Goal: Information Seeking & Learning: Learn about a topic

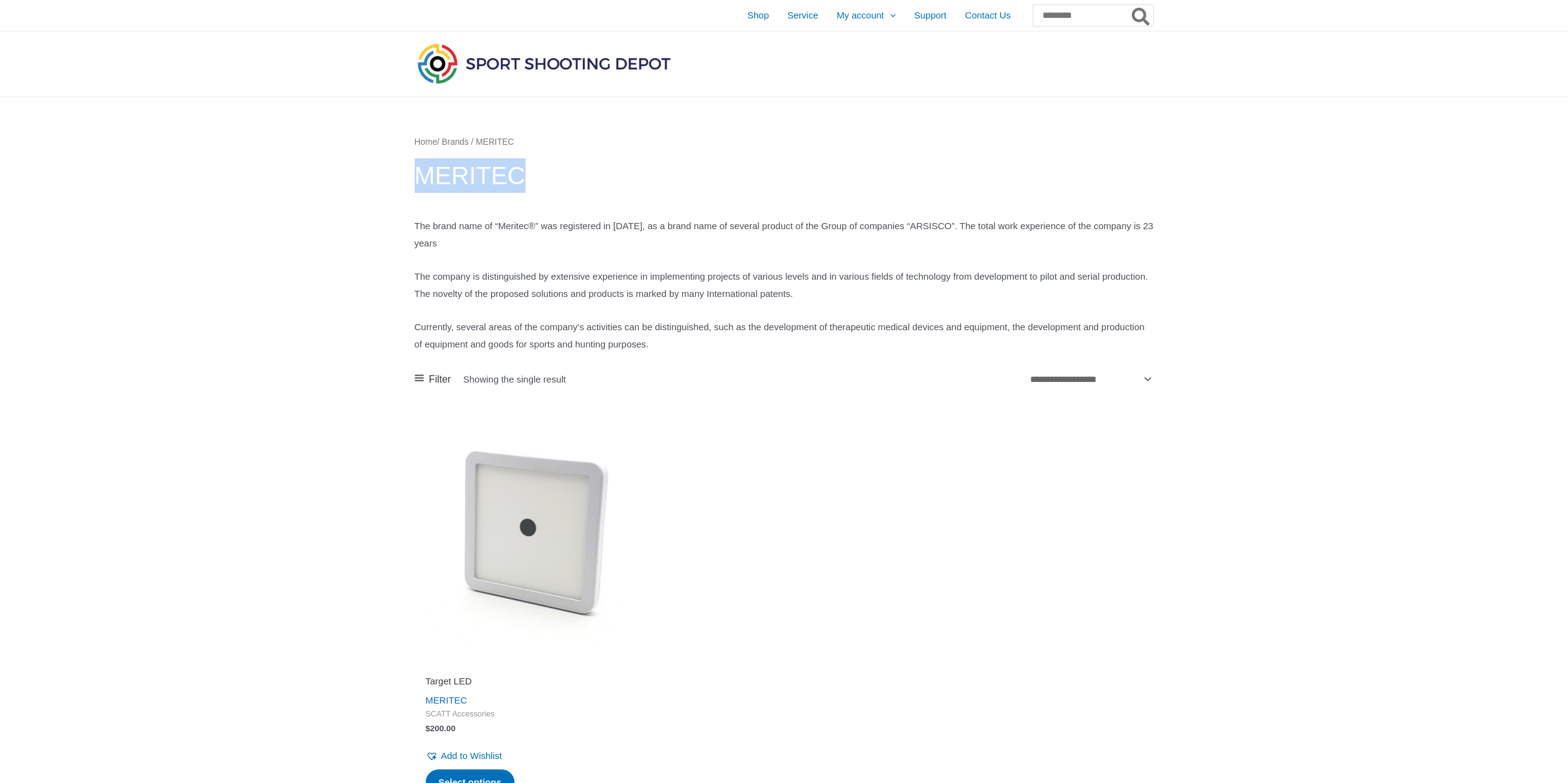
drag, startPoint x: 416, startPoint y: 173, endPoint x: 595, endPoint y: 160, distance: 179.5
click at [531, 173] on h1 "MERITEC" at bounding box center [784, 175] width 739 height 35
drag, startPoint x: 509, startPoint y: 226, endPoint x: 550, endPoint y: 226, distance: 41.0
click at [550, 226] on p "The brand name of “Meriteс®” was registered in 2011, as a brand name of several…" at bounding box center [784, 234] width 739 height 35
copy p "Meriteс®"
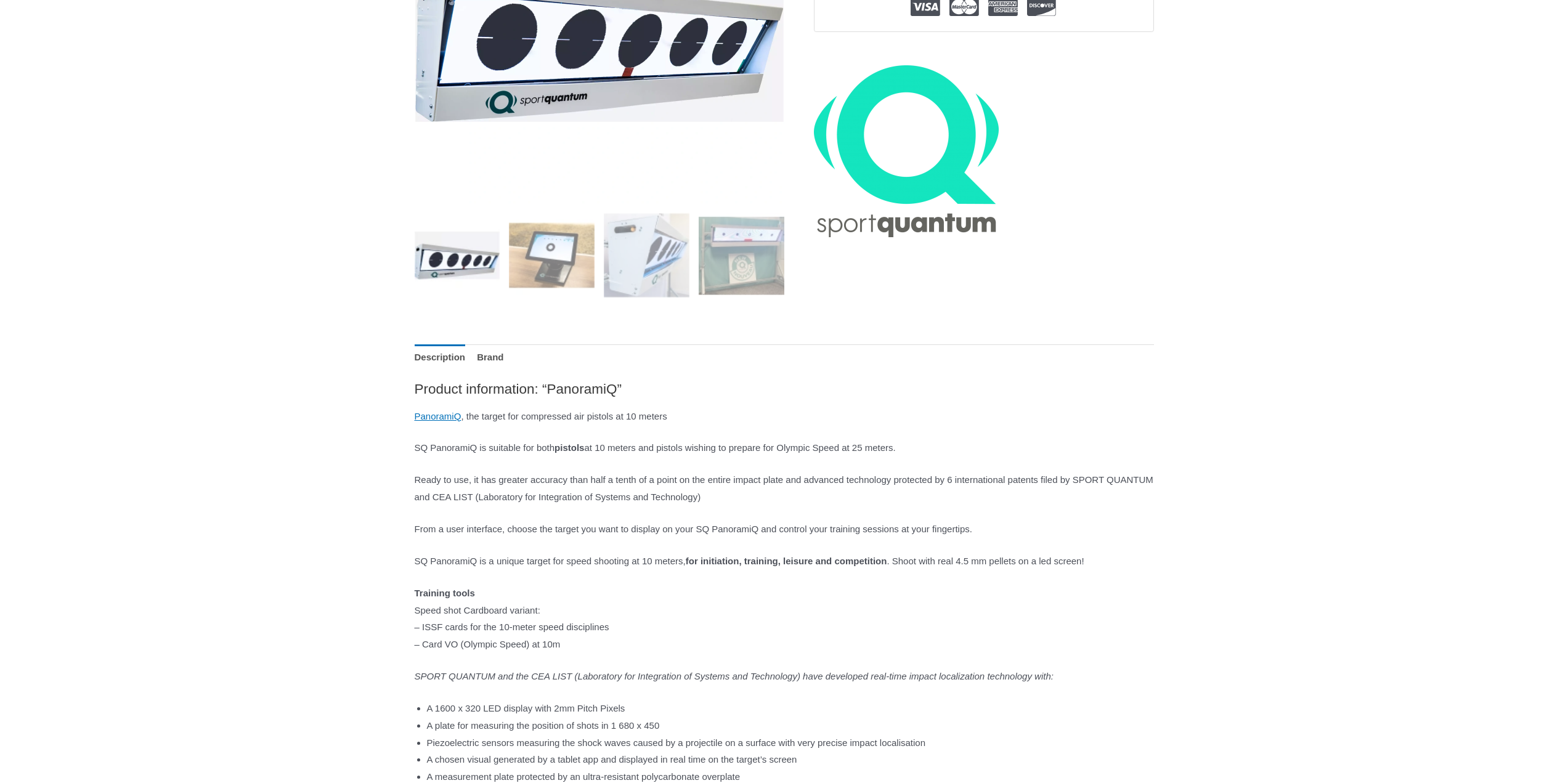
scroll to position [369, 0]
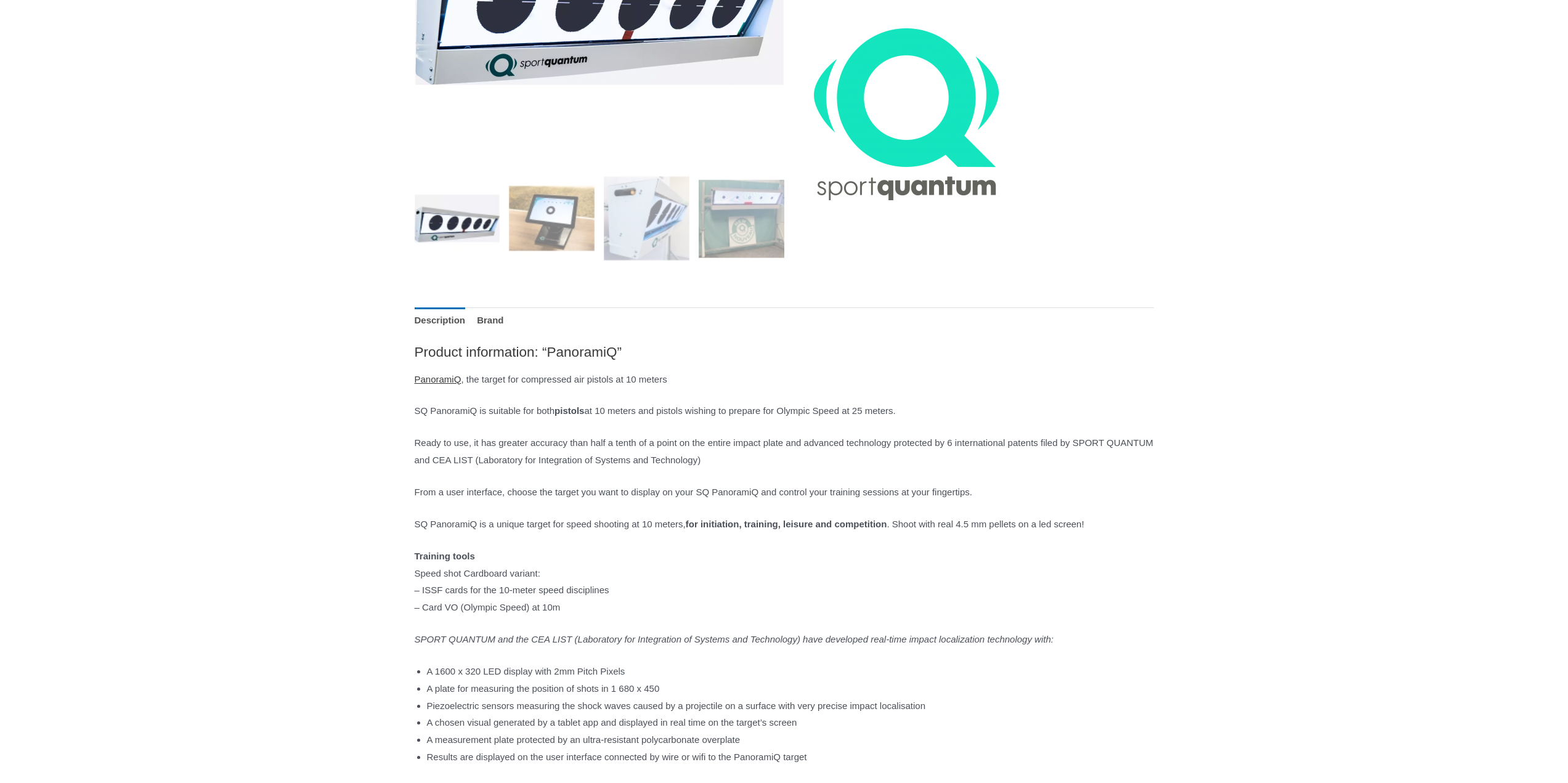
click at [449, 380] on link "PanoramiQ" at bounding box center [438, 379] width 47 height 10
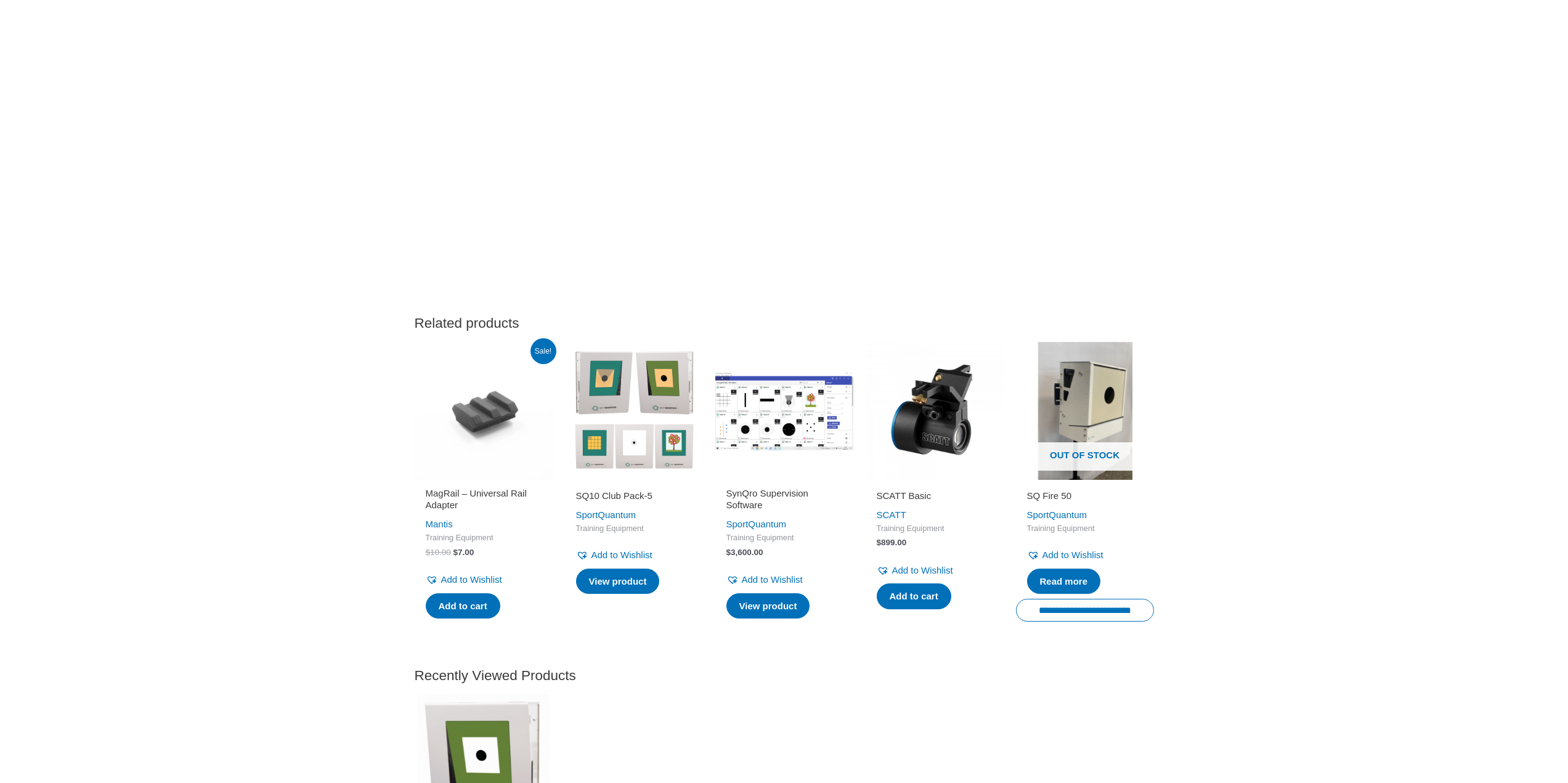
scroll to position [2280, 0]
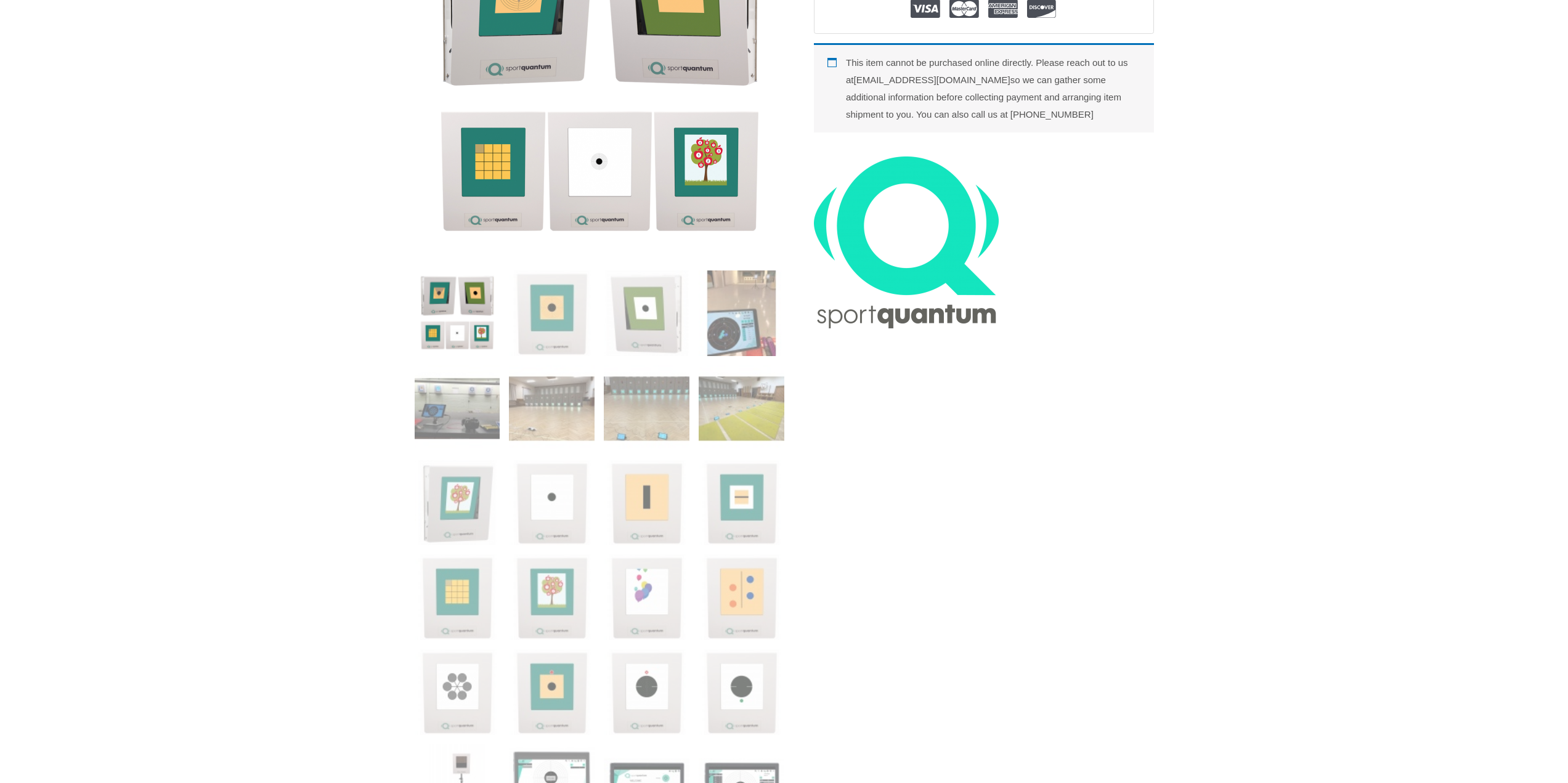
scroll to position [308, 0]
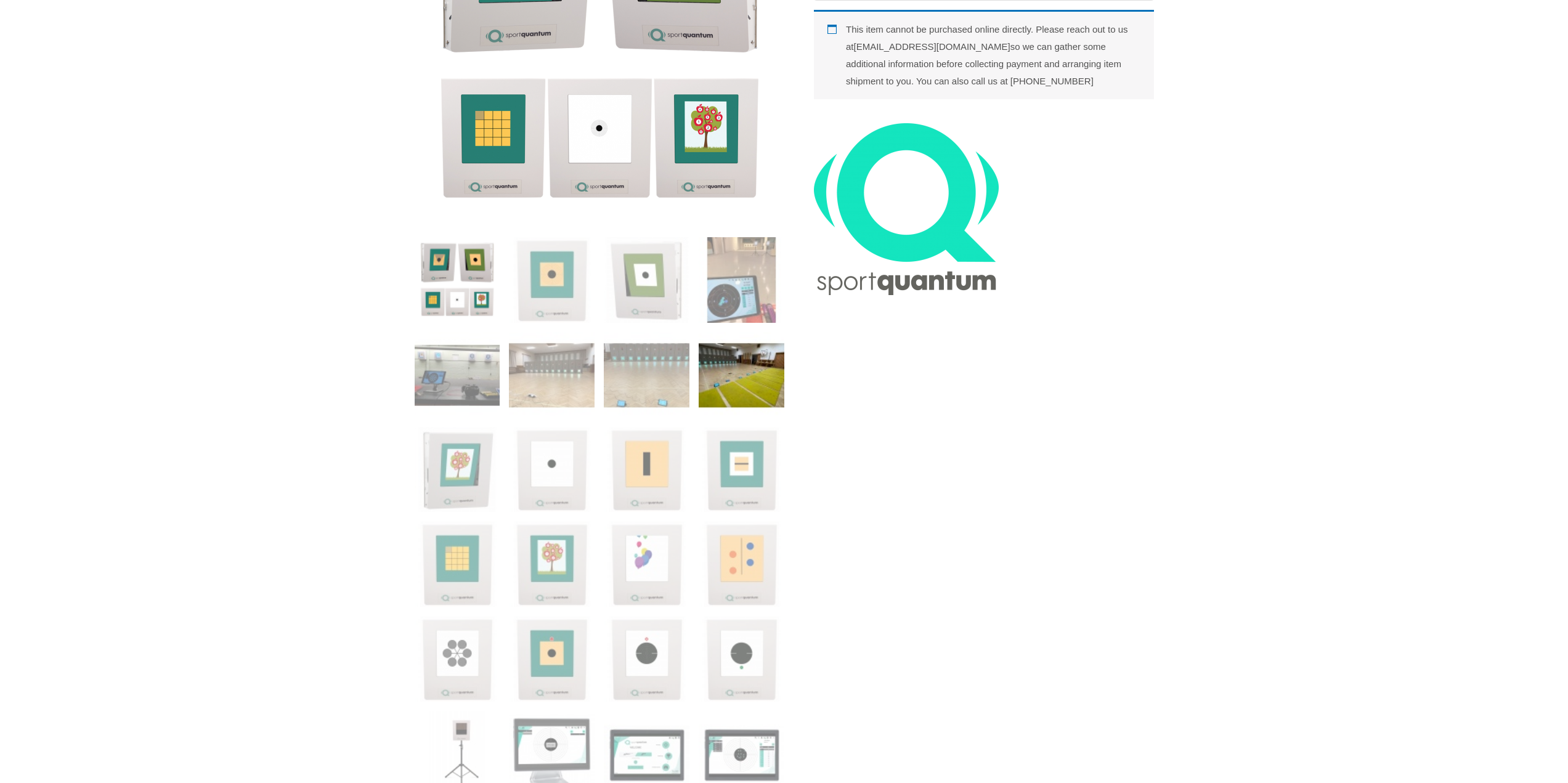
click at [728, 380] on img at bounding box center [741, 375] width 86 height 86
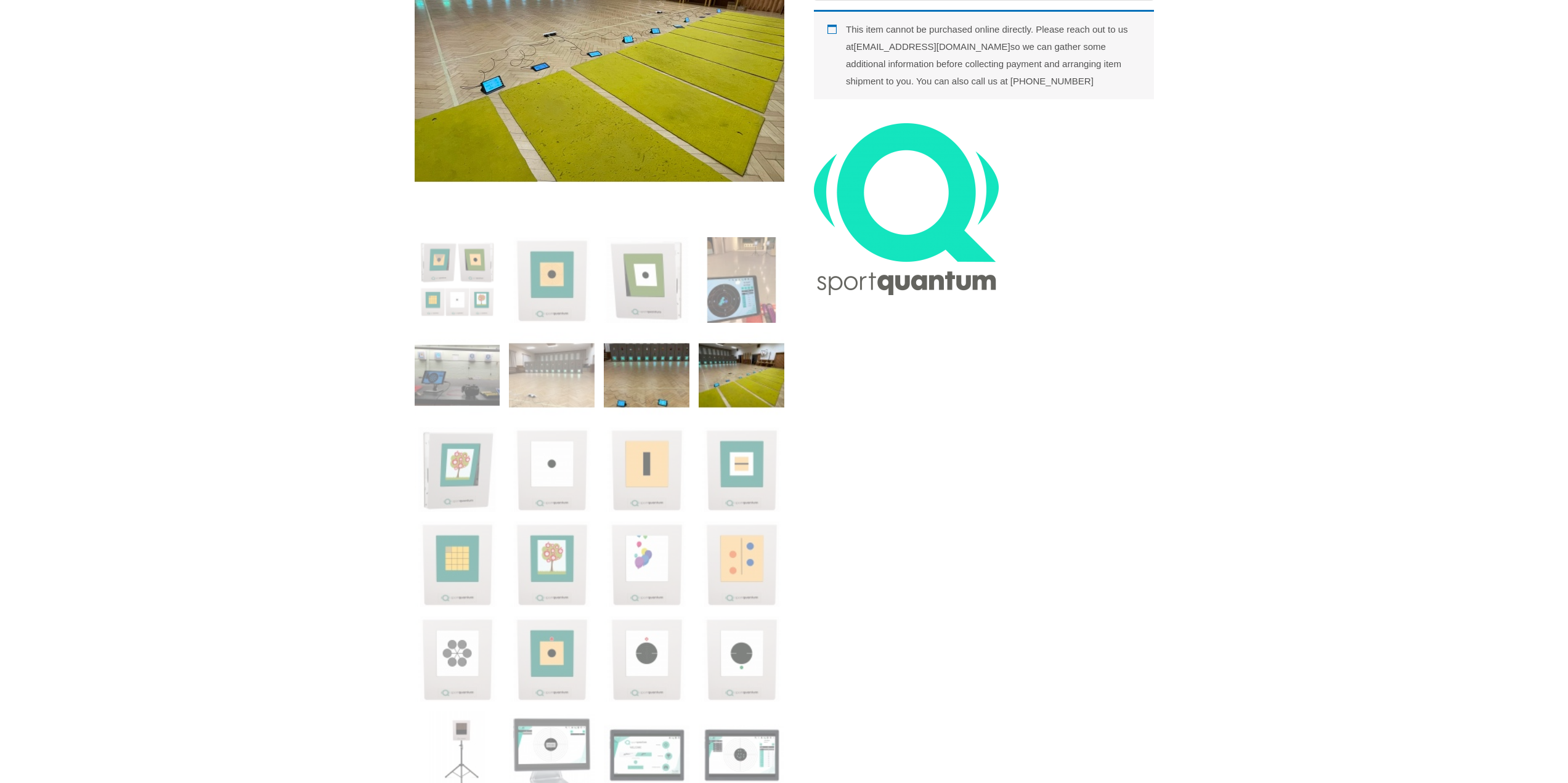
click at [662, 377] on img at bounding box center [646, 375] width 86 height 86
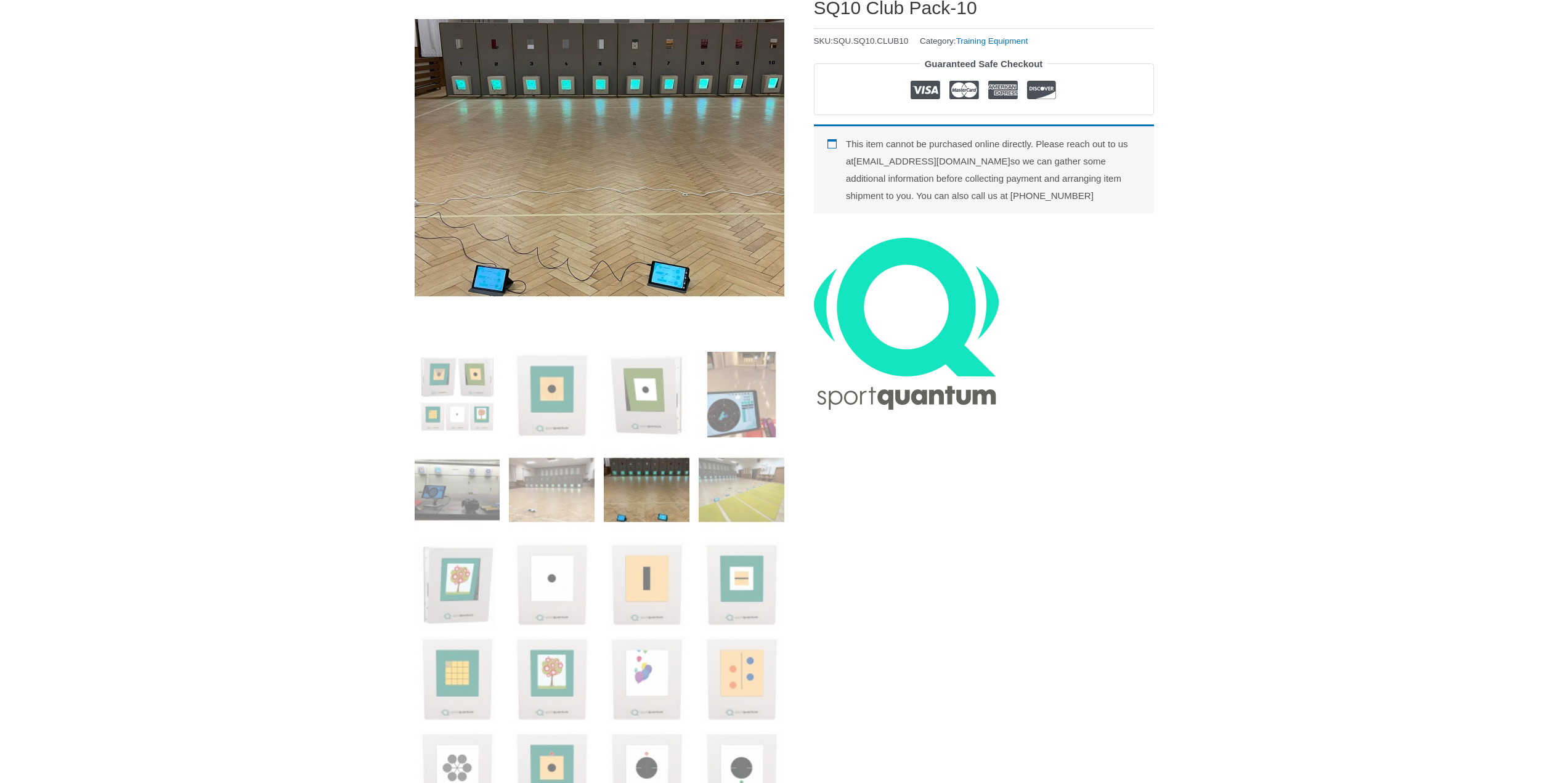
scroll to position [185, 0]
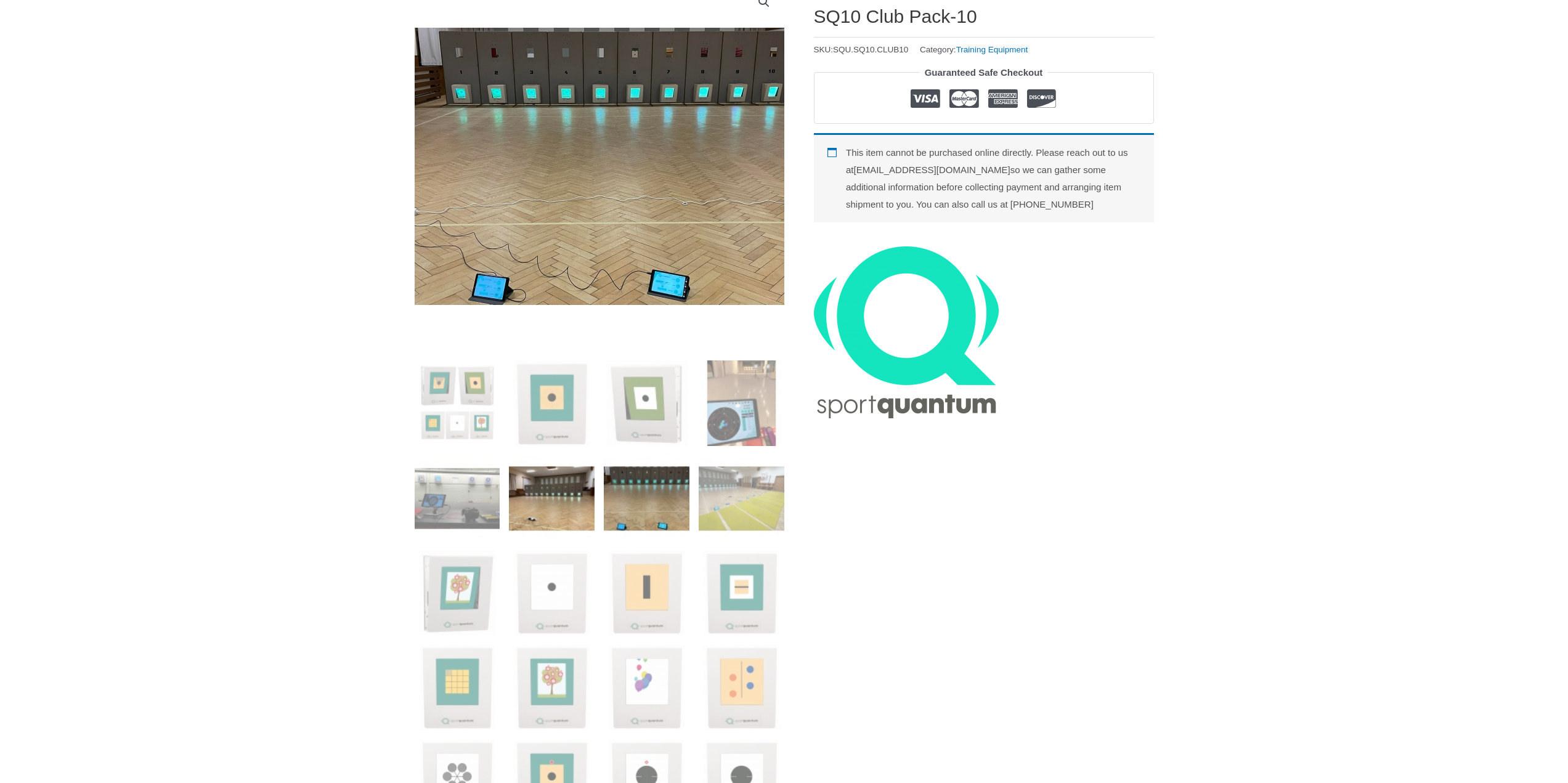
click at [560, 494] on img at bounding box center [552, 498] width 86 height 86
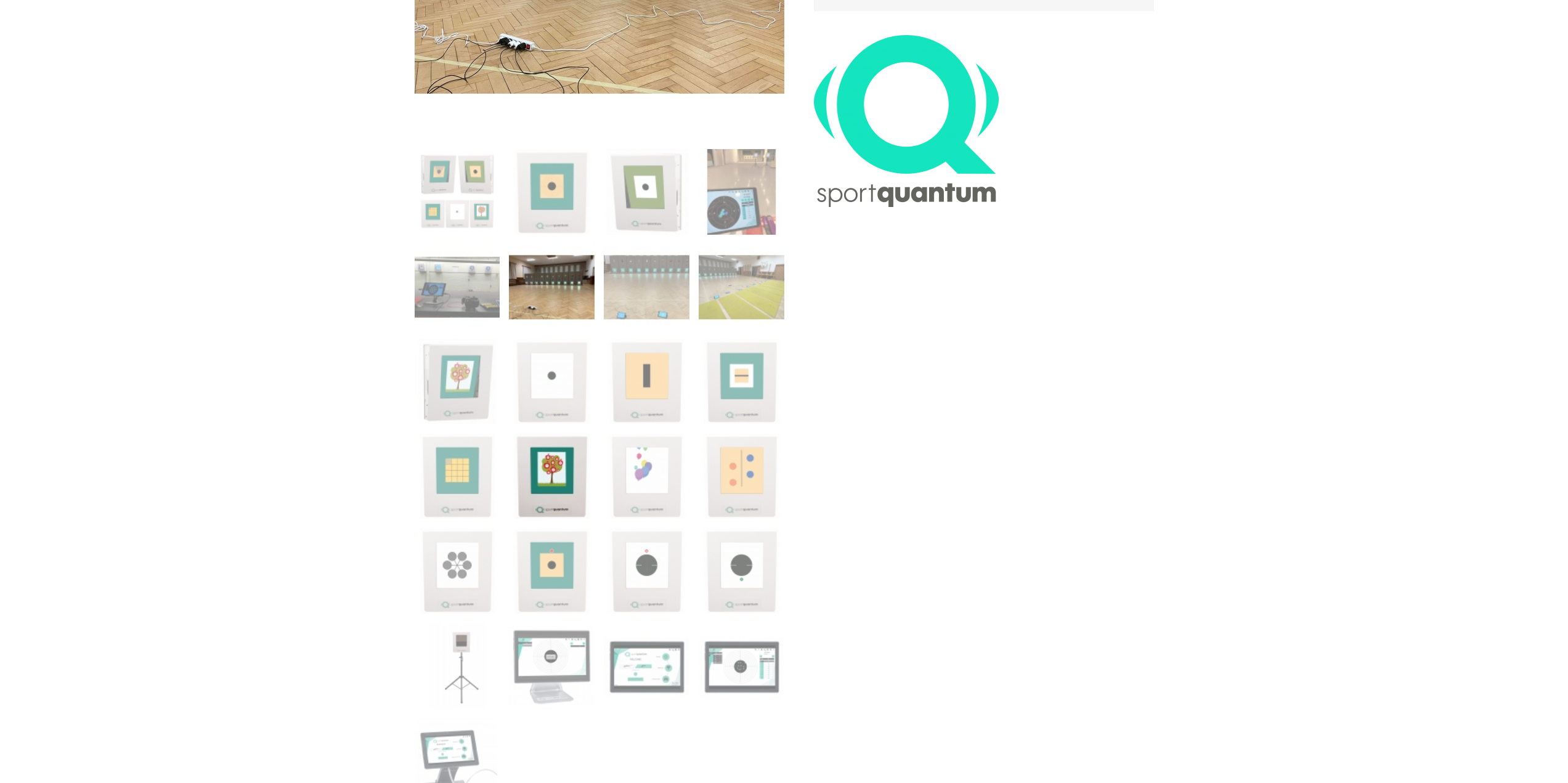
scroll to position [431, 0]
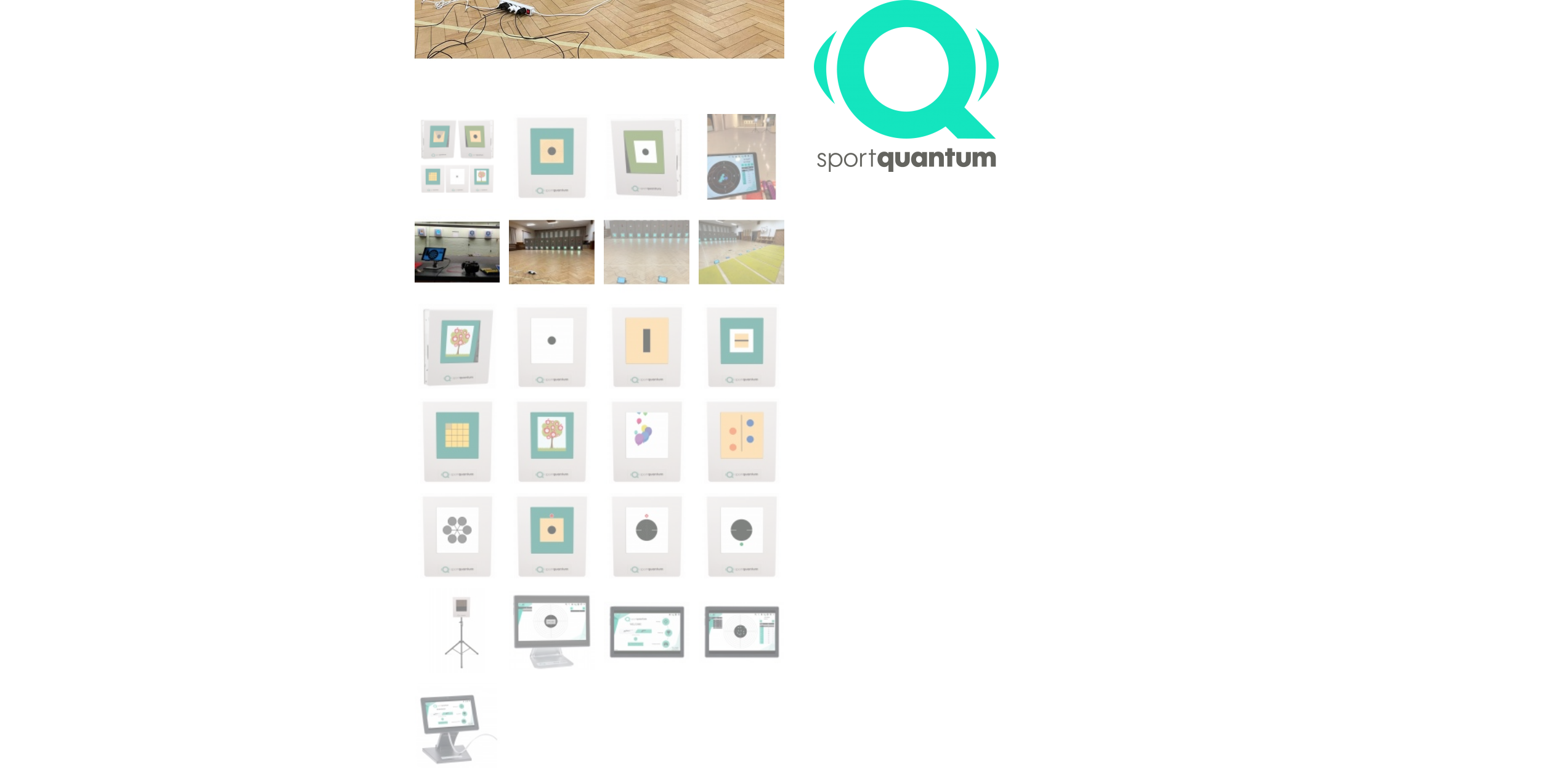
click at [466, 261] on img at bounding box center [457, 251] width 86 height 86
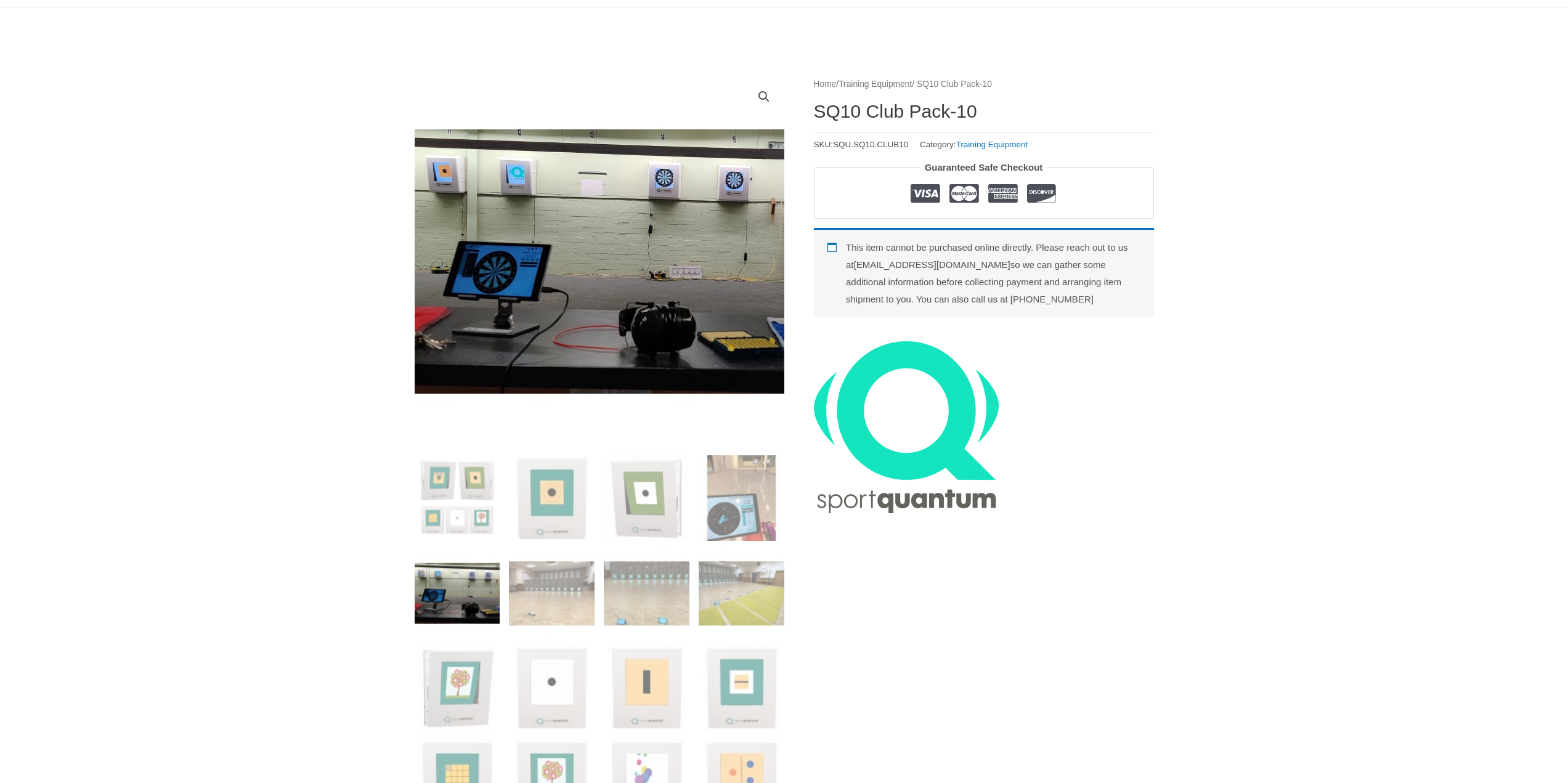
scroll to position [62, 0]
